Goal: Information Seeking & Learning: Learn about a topic

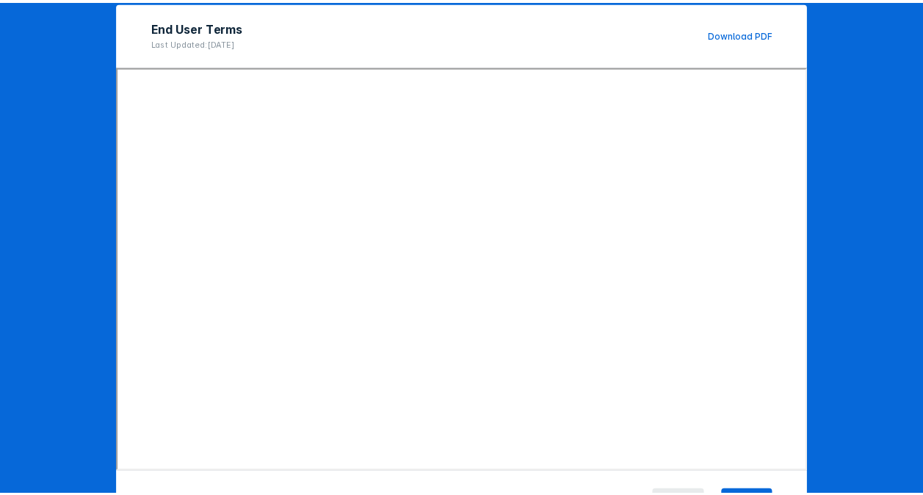
scroll to position [203, 0]
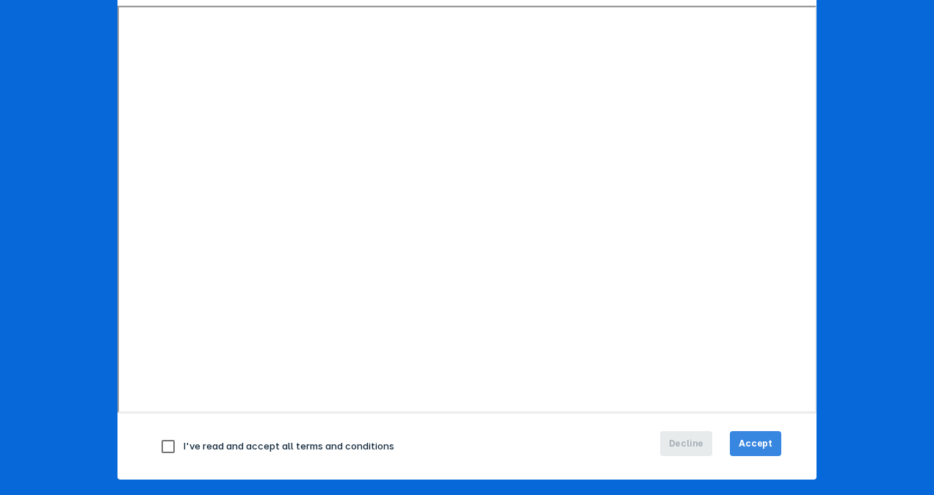
click at [751, 438] on span "Accept" at bounding box center [756, 443] width 34 height 13
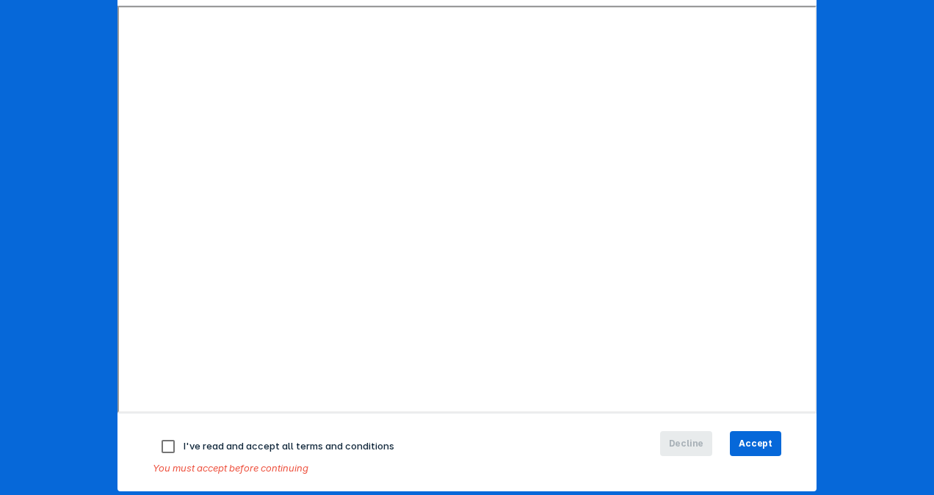
click at [160, 441] on input "checkbox" at bounding box center [168, 446] width 31 height 31
checkbox input "true"
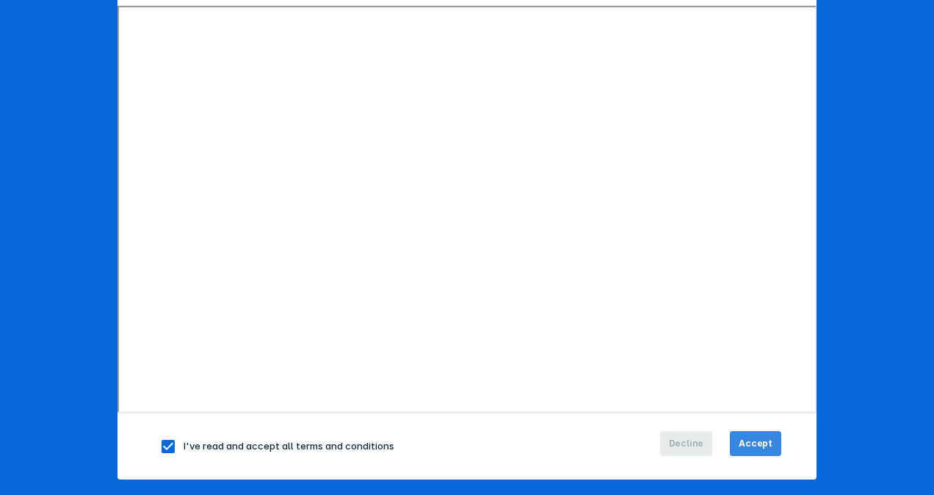
click at [756, 433] on button "Accept" at bounding box center [755, 443] width 51 height 25
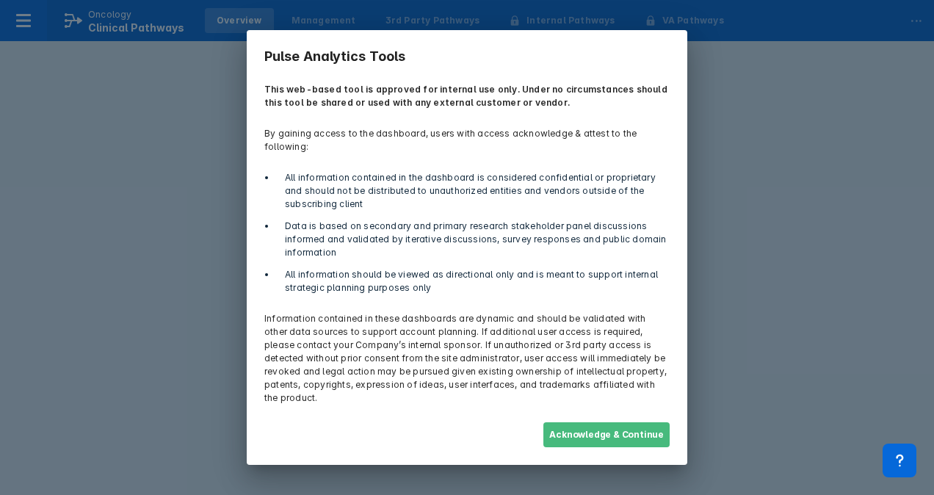
click at [623, 422] on button "Acknowledge & Continue" at bounding box center [606, 434] width 126 height 25
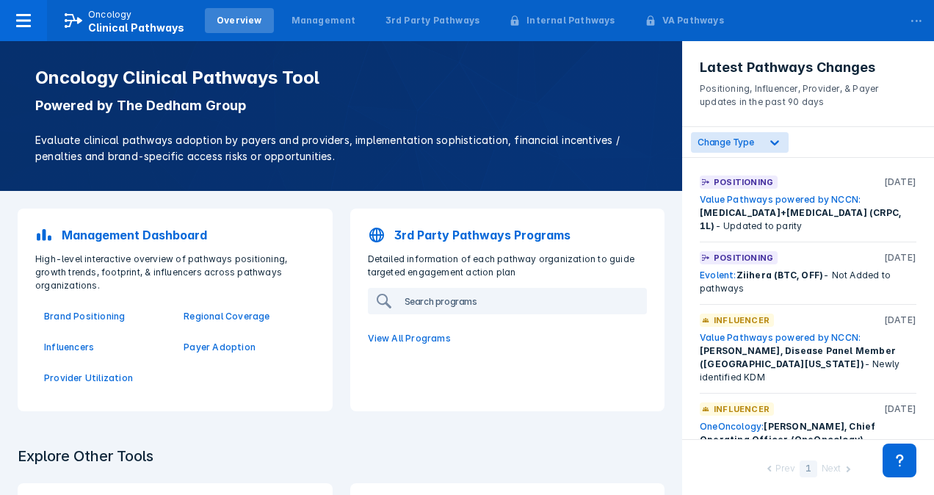
click at [431, 297] on input "search" at bounding box center [522, 300] width 247 height 23
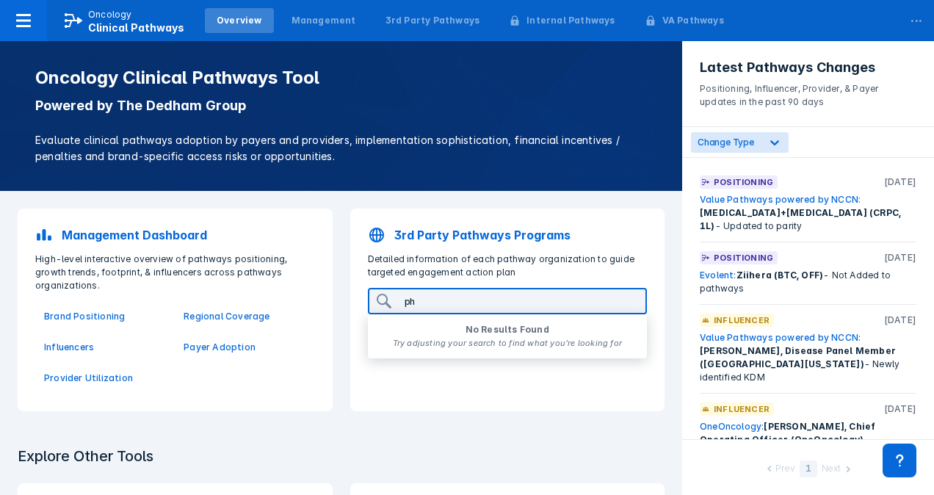
type input "p"
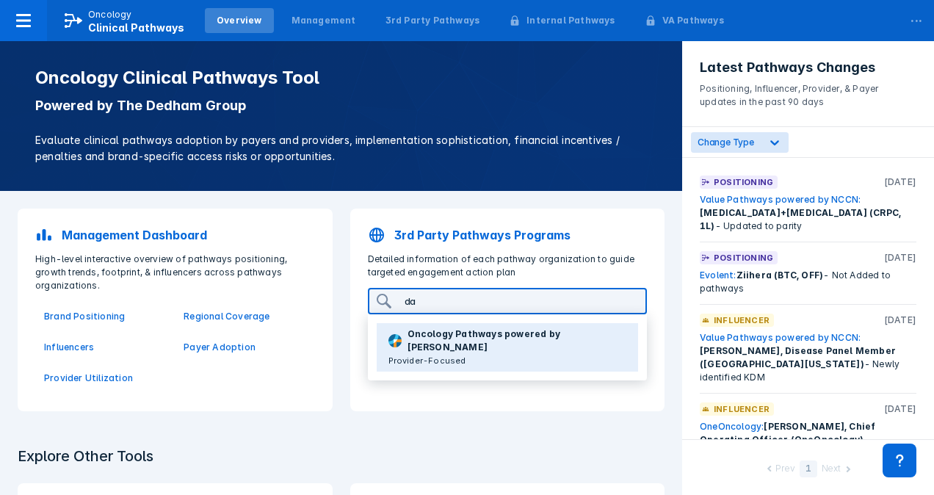
type input "da"
click at [556, 354] on p "Provider-Focused" at bounding box center [507, 360] width 239 height 13
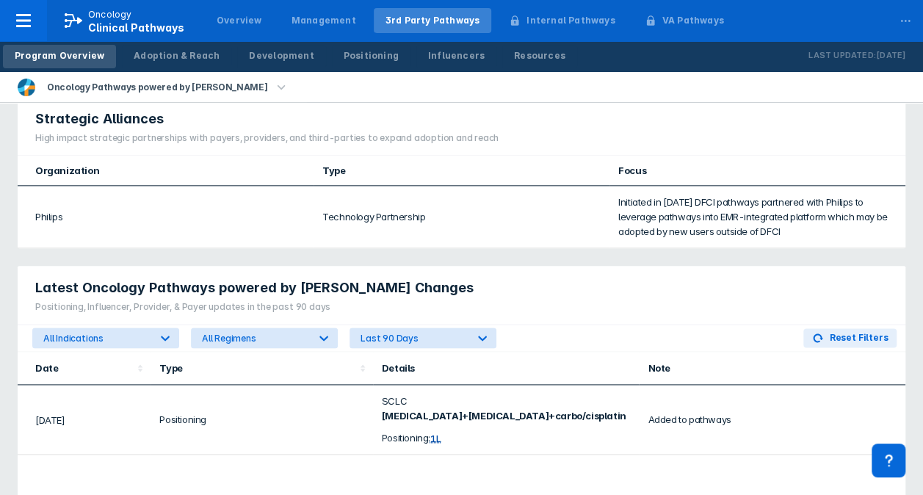
scroll to position [792, 0]
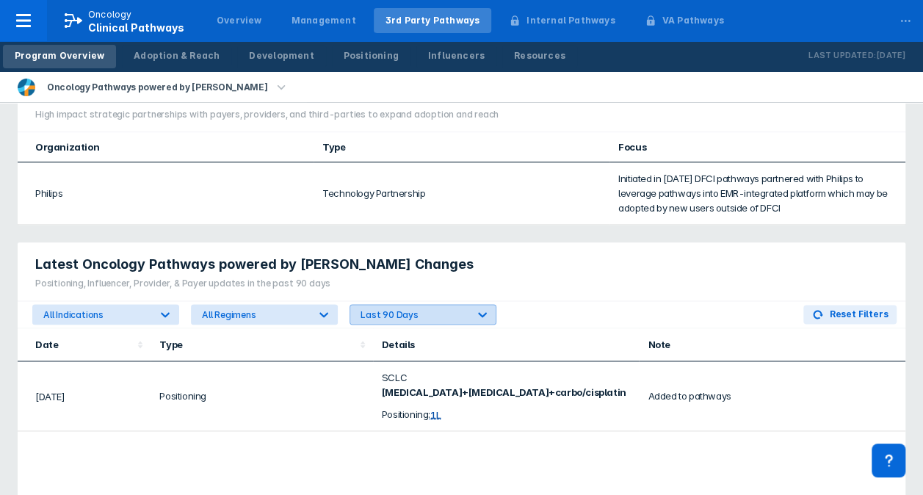
click at [479, 312] on icon at bounding box center [482, 314] width 9 height 5
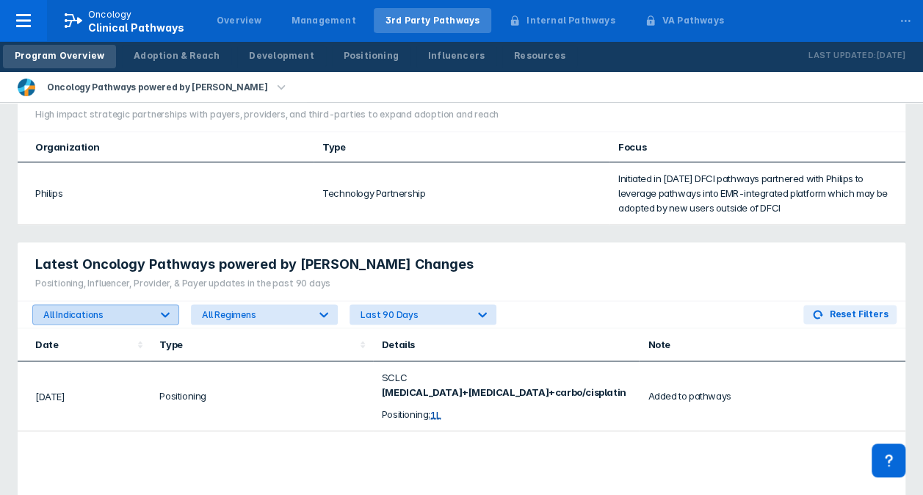
click at [139, 309] on div "All Indications" at bounding box center [96, 314] width 106 height 11
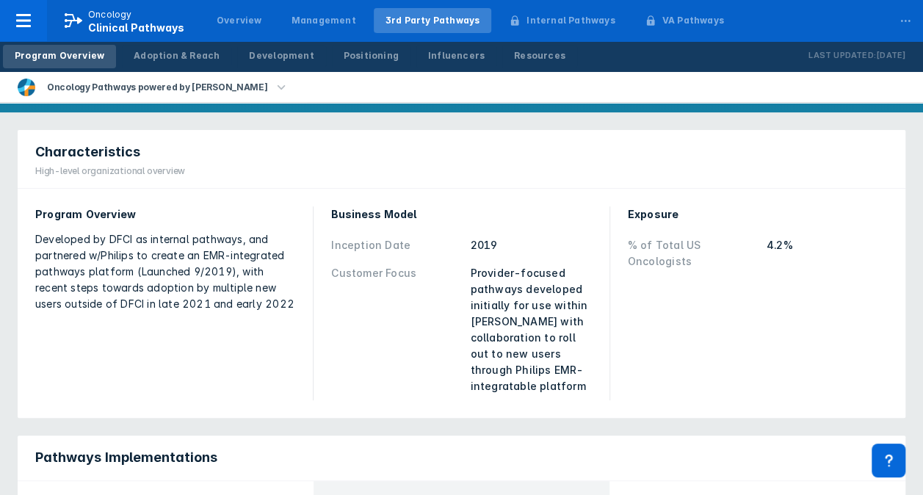
scroll to position [0, 0]
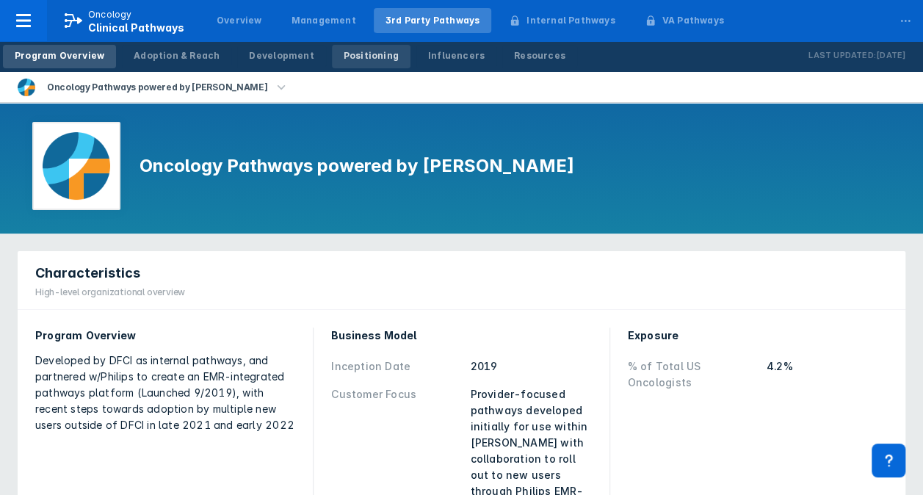
click at [344, 54] on div "Positioning" at bounding box center [371, 55] width 55 height 13
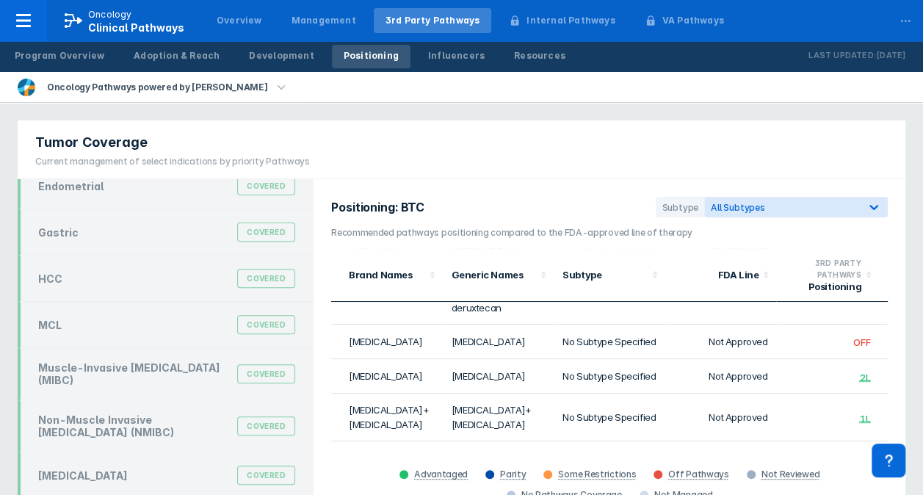
scroll to position [354, 0]
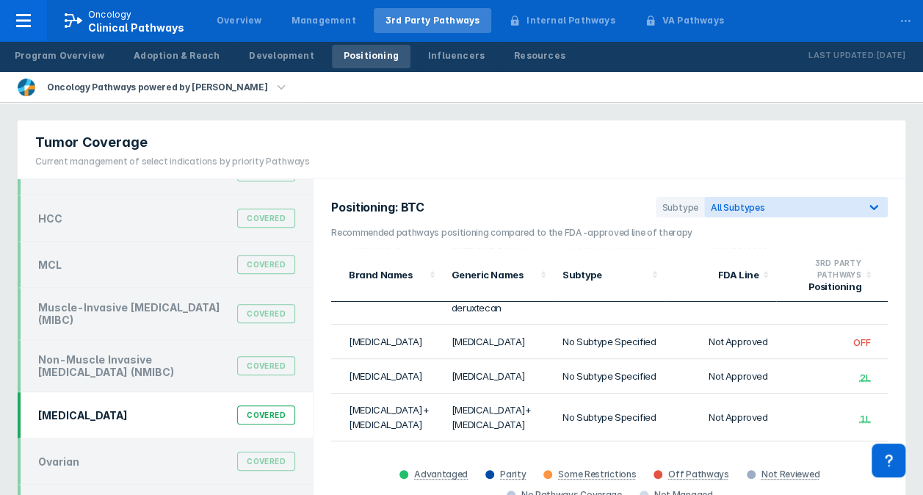
click at [191, 401] on div "[MEDICAL_DATA] Covered" at bounding box center [166, 415] width 275 height 28
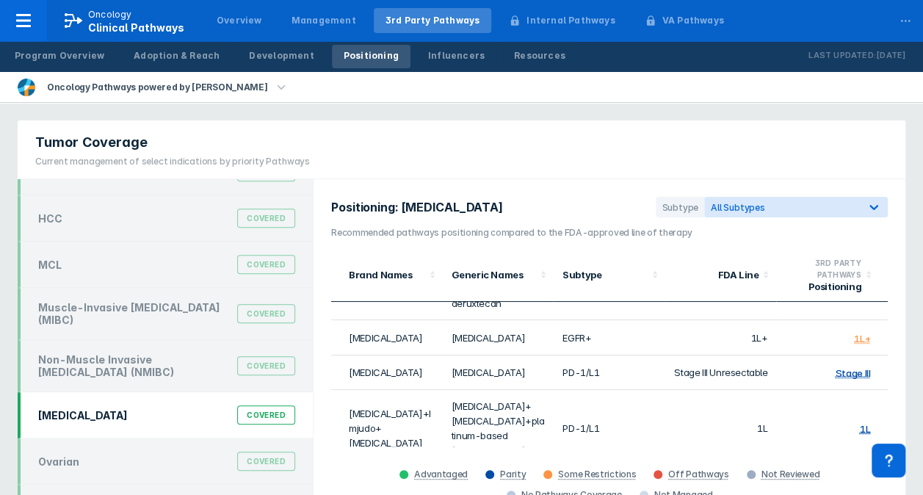
scroll to position [147, 0]
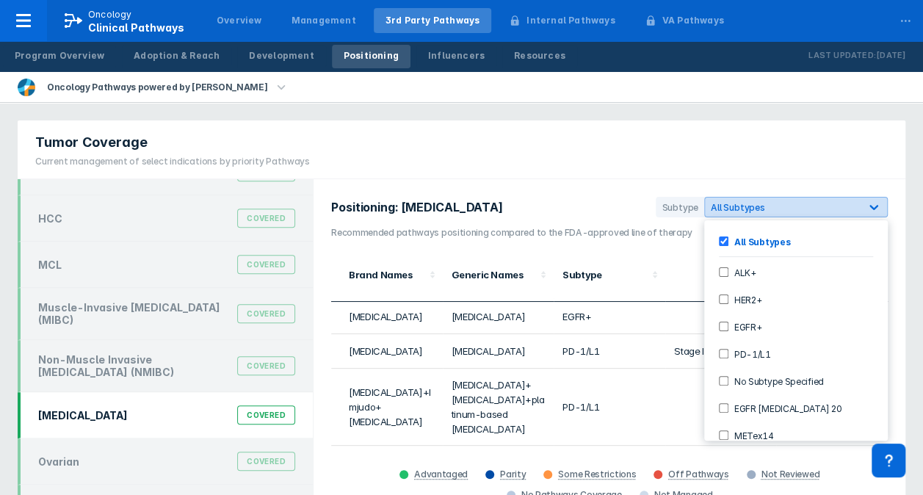
click at [789, 201] on div "All Subtypes" at bounding box center [782, 207] width 155 height 14
click at [720, 325] on input "EGFR+" at bounding box center [724, 327] width 10 height 10
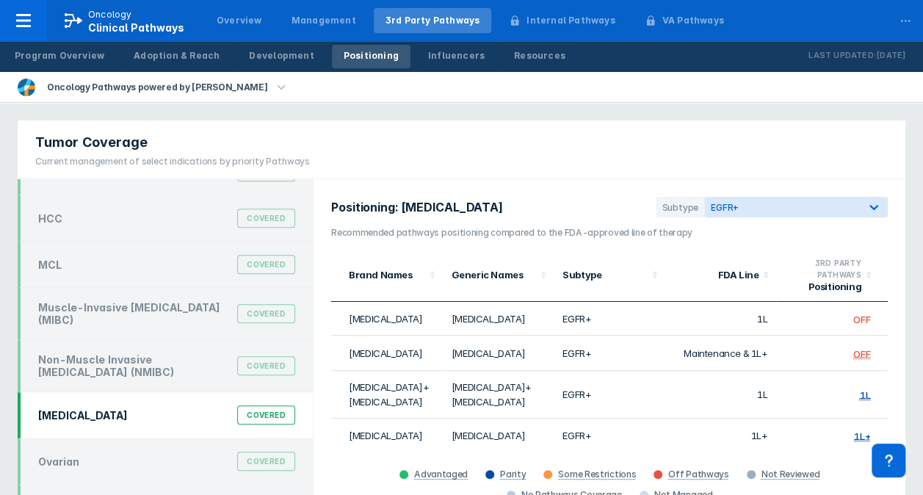
click at [587, 181] on div "Positioning: [MEDICAL_DATA] Subtype EGFR+ Recommended pathways positioning comp…" at bounding box center [610, 351] width 592 height 344
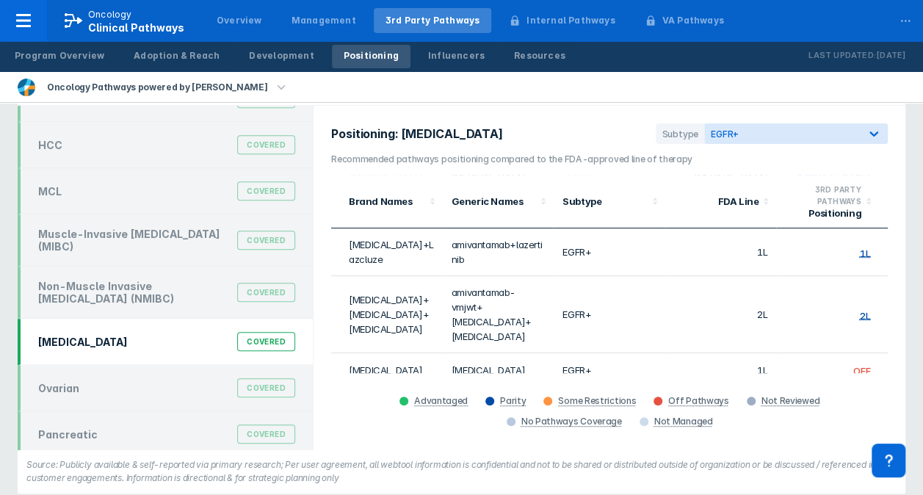
scroll to position [249, 0]
